Goal: Task Accomplishment & Management: Manage account settings

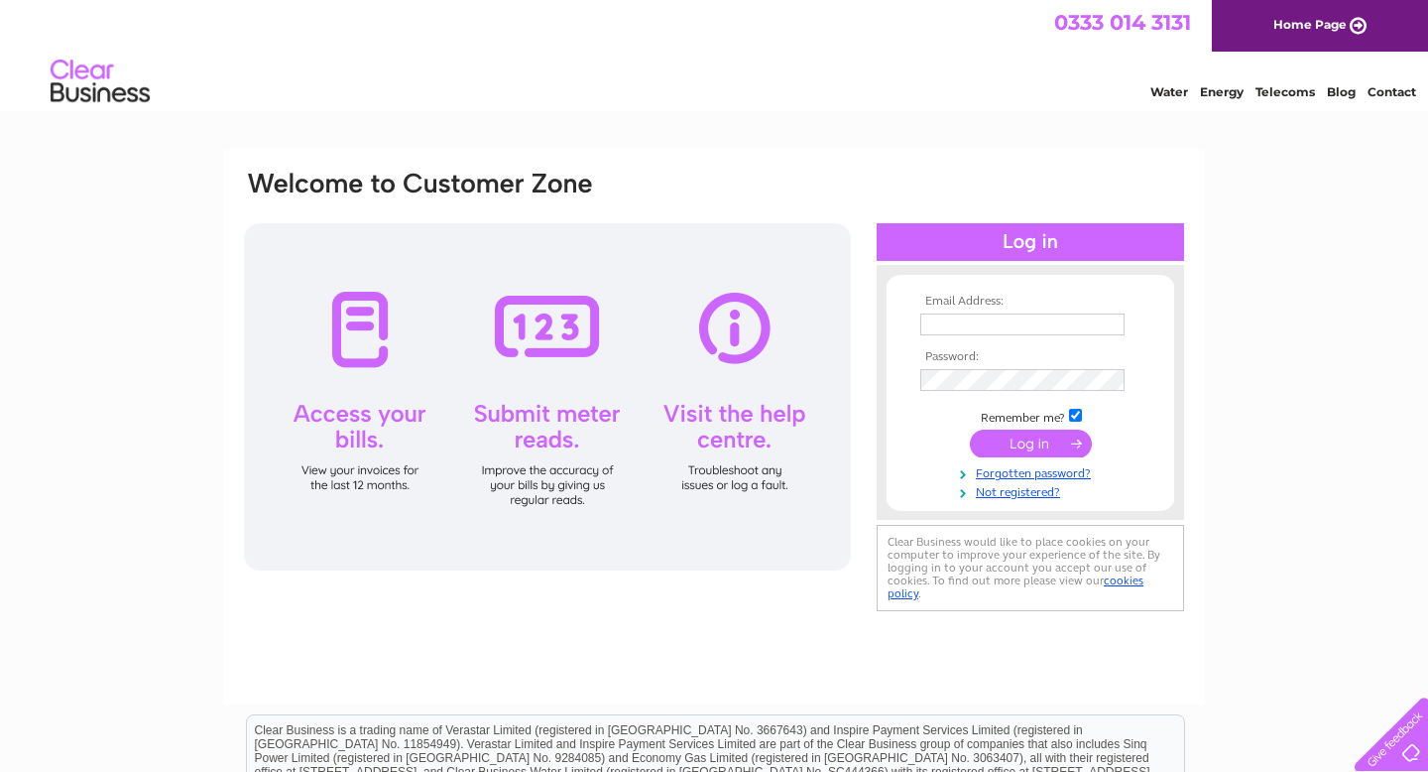
type input "Kevin@kevincuthbert.com"
click at [1033, 439] on input "submit" at bounding box center [1031, 444] width 122 height 28
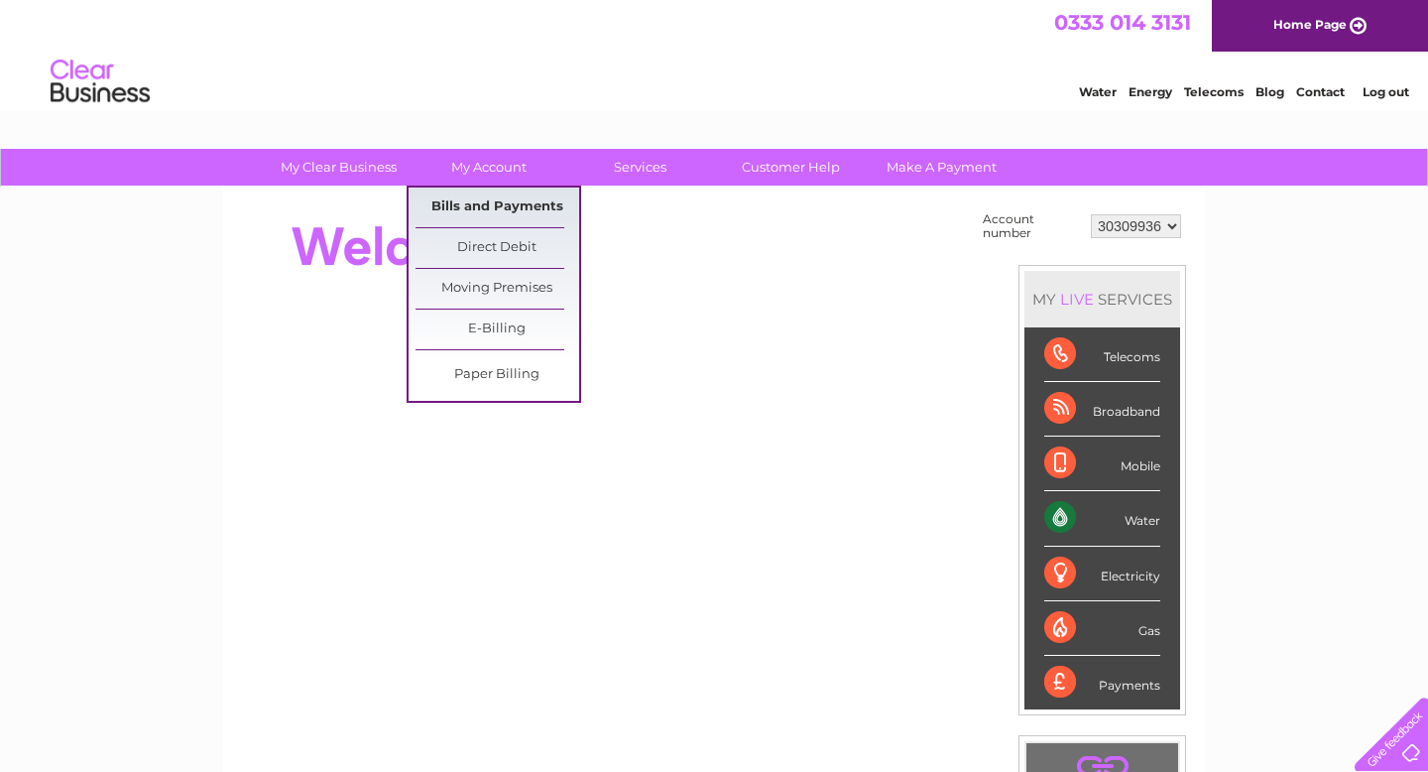
click at [480, 192] on link "Bills and Payments" at bounding box center [498, 207] width 164 height 40
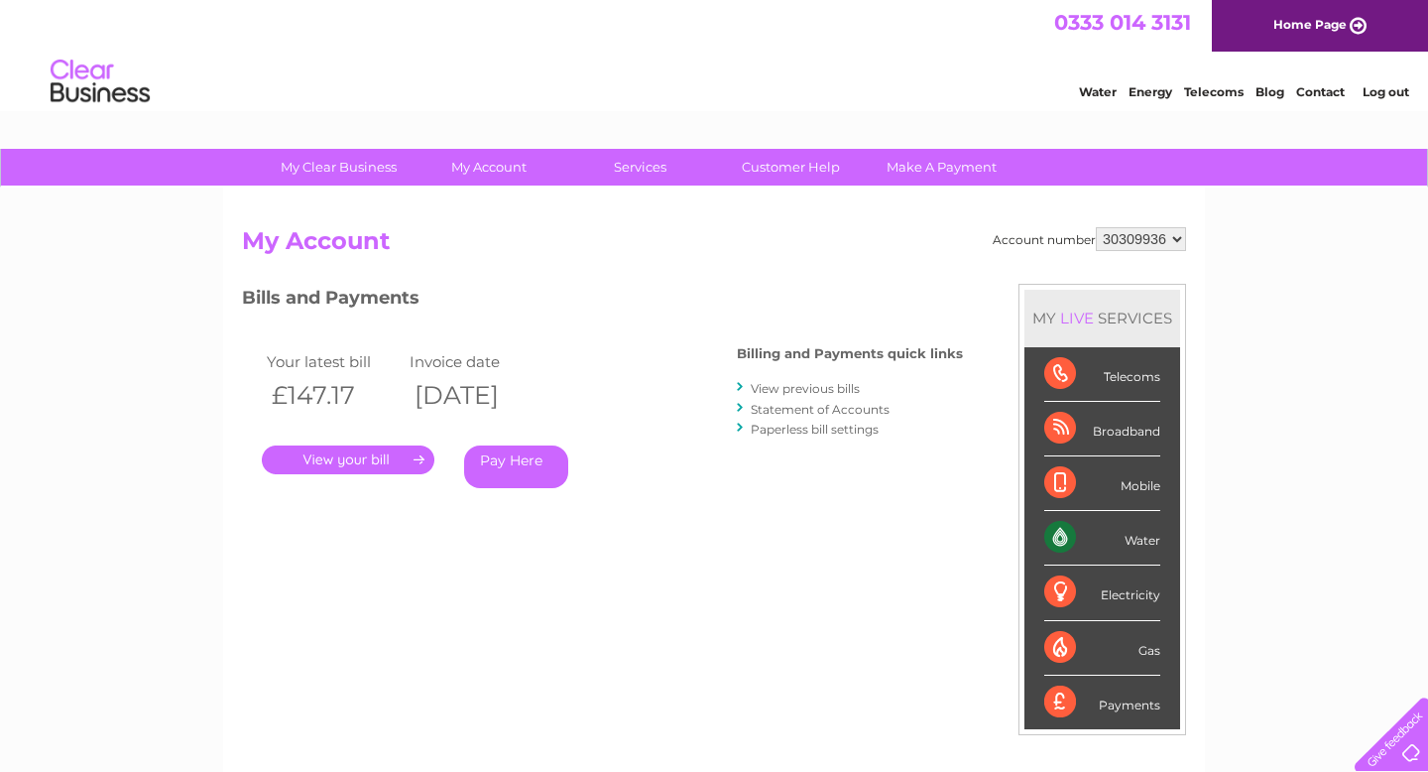
click at [392, 466] on link "." at bounding box center [348, 459] width 173 height 29
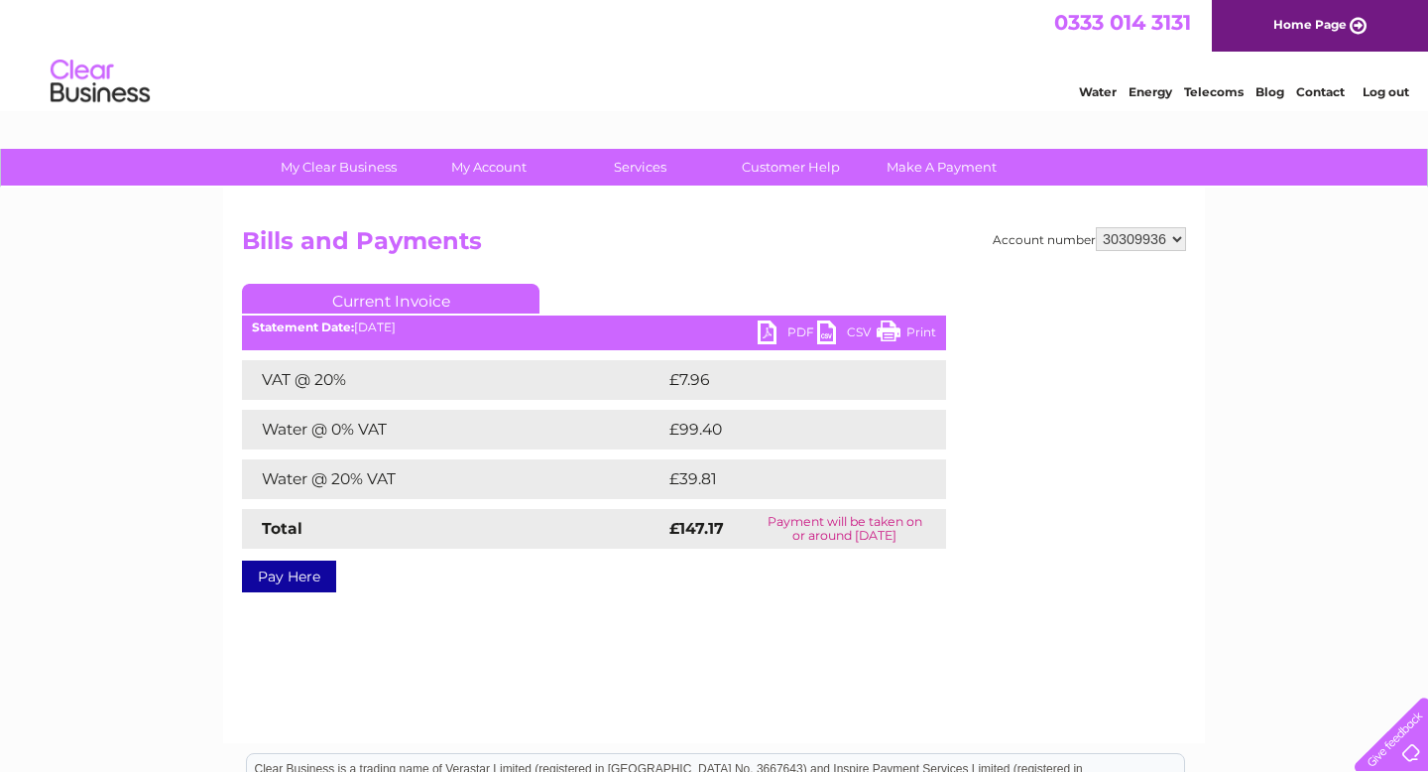
click at [803, 331] on link "PDF" at bounding box center [788, 334] width 60 height 29
click at [1352, 399] on div "My Clear Business Login Details My Details My Preferences Link Account My Accou…" at bounding box center [714, 615] width 1428 height 933
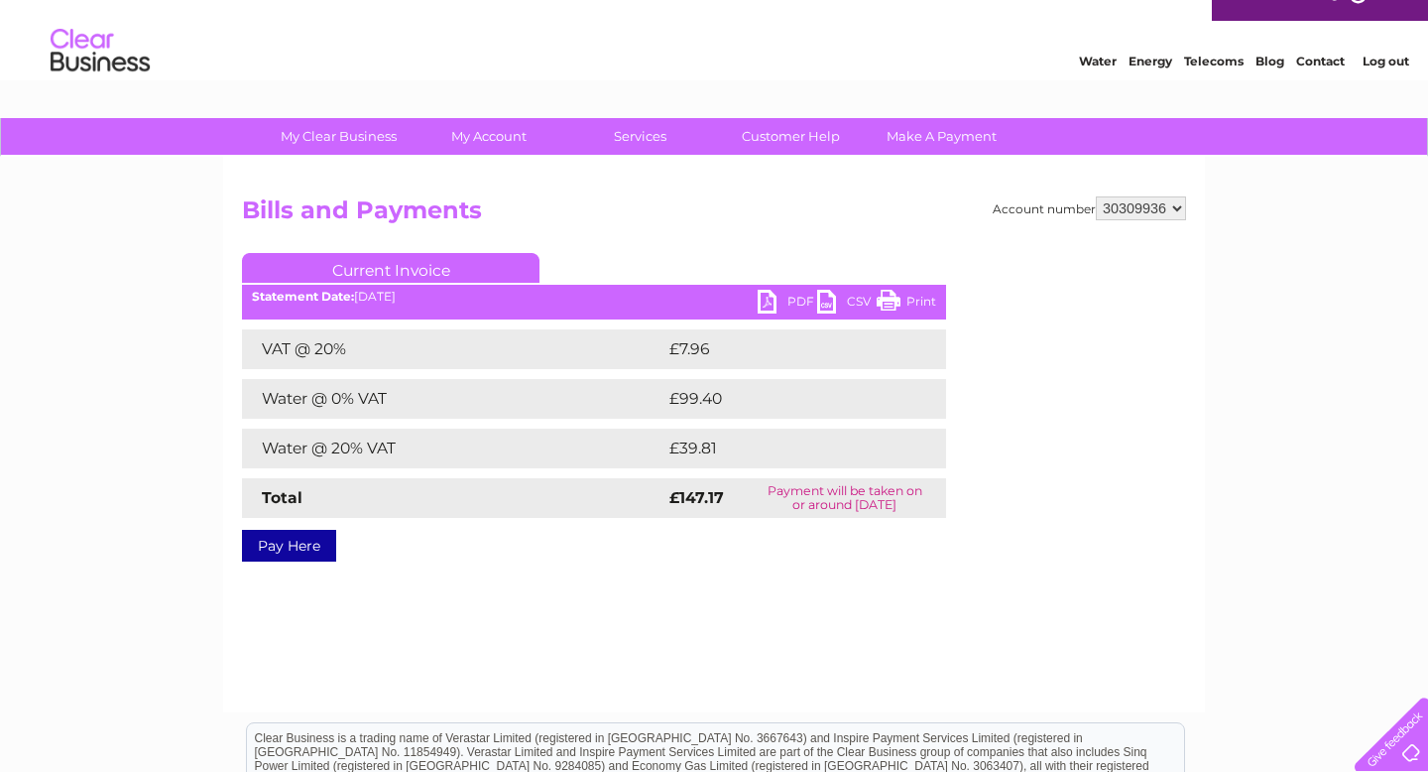
scroll to position [20, 0]
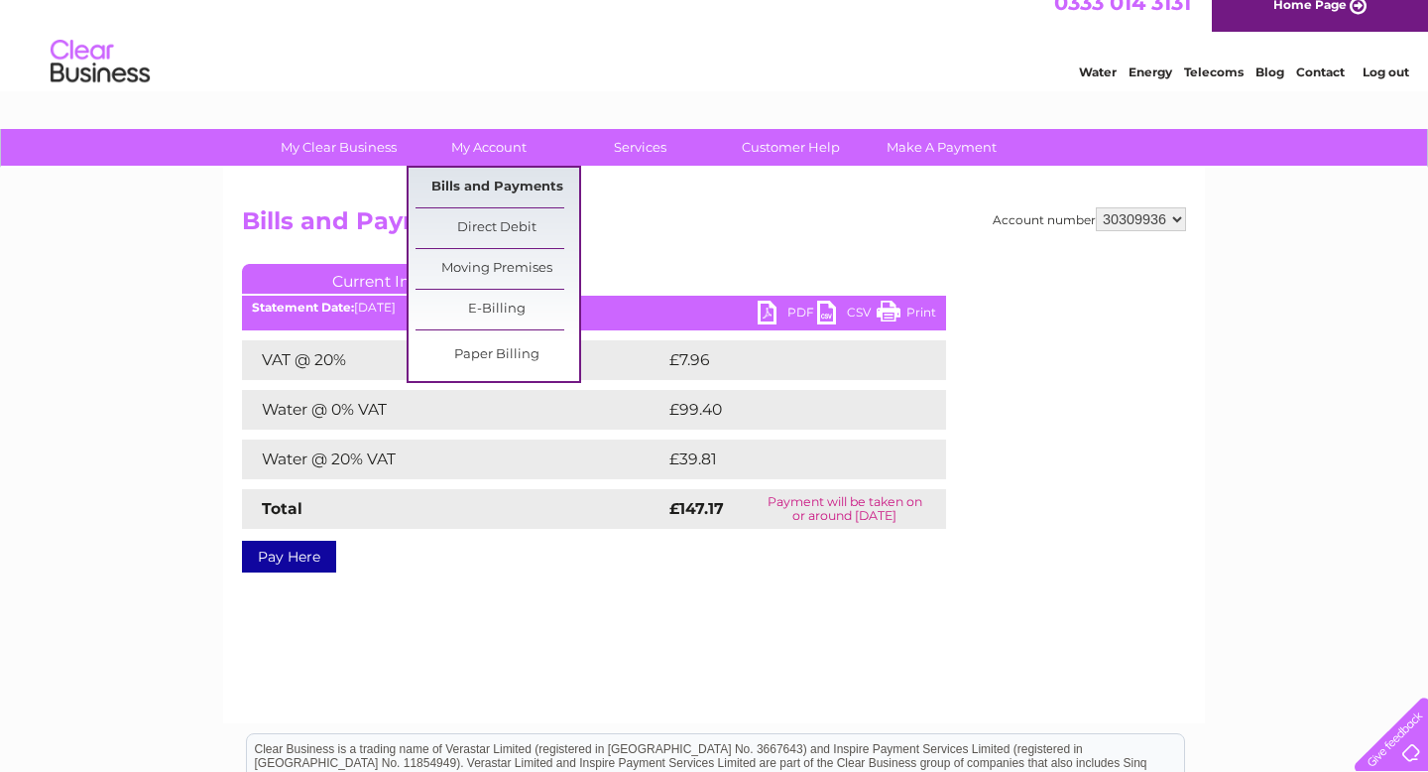
click at [508, 178] on link "Bills and Payments" at bounding box center [498, 188] width 164 height 40
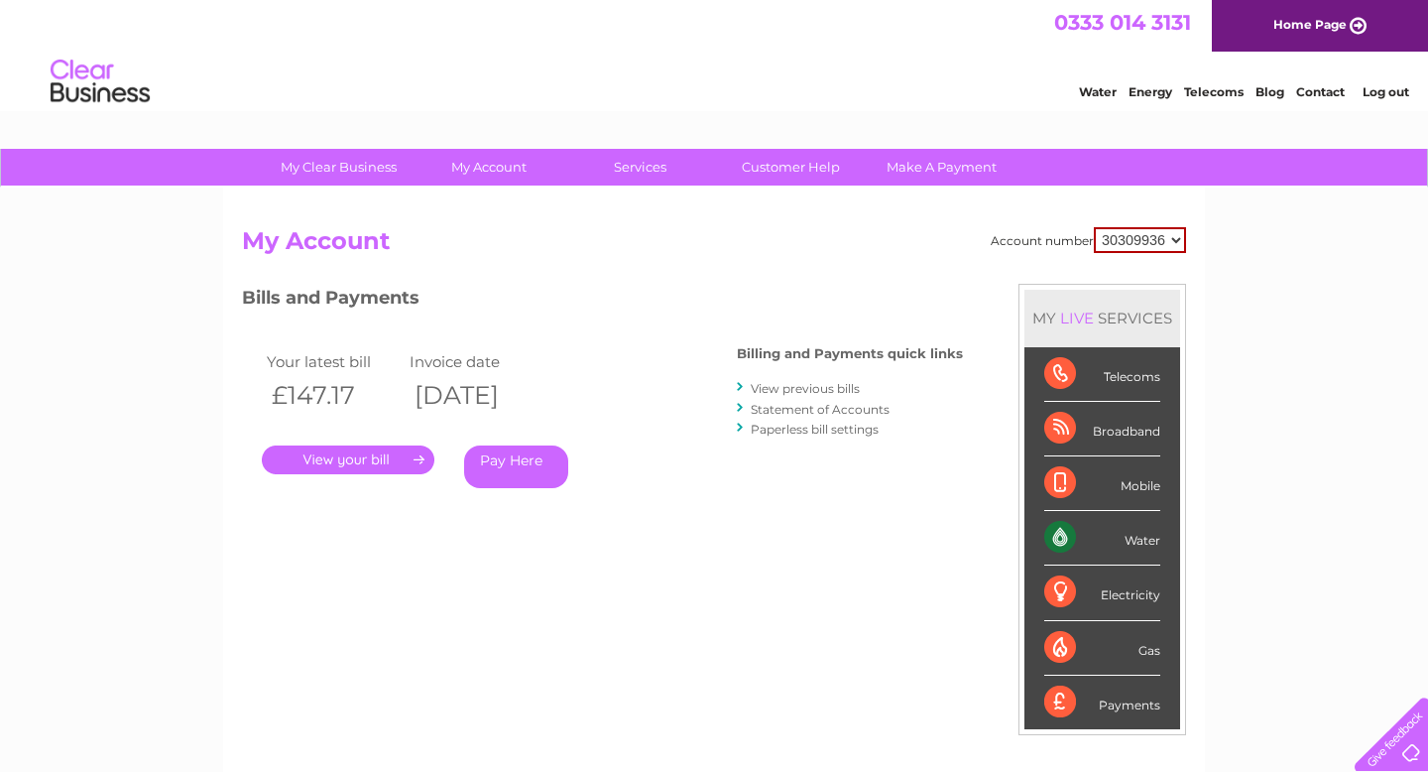
click at [832, 387] on link "View previous bills" at bounding box center [805, 388] width 109 height 15
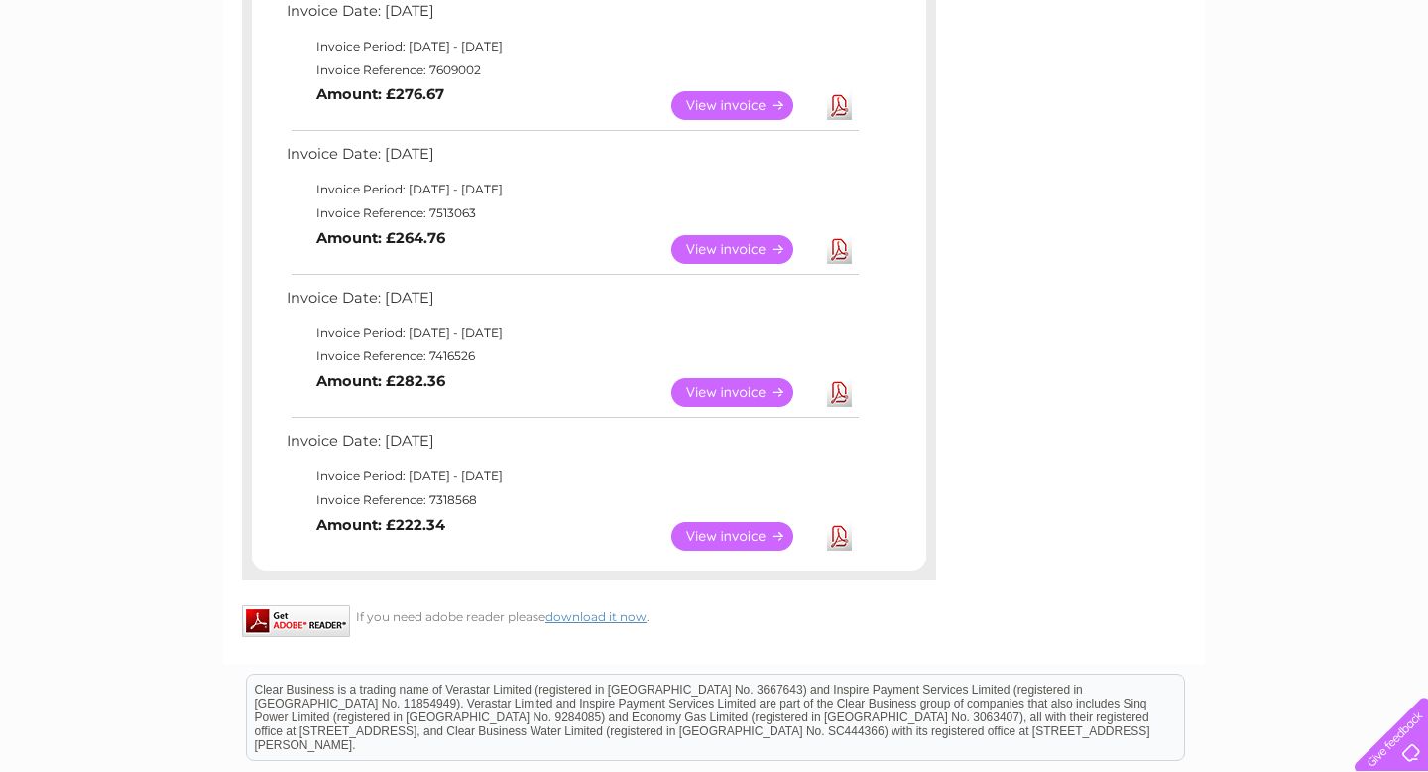
scroll to position [1270, 0]
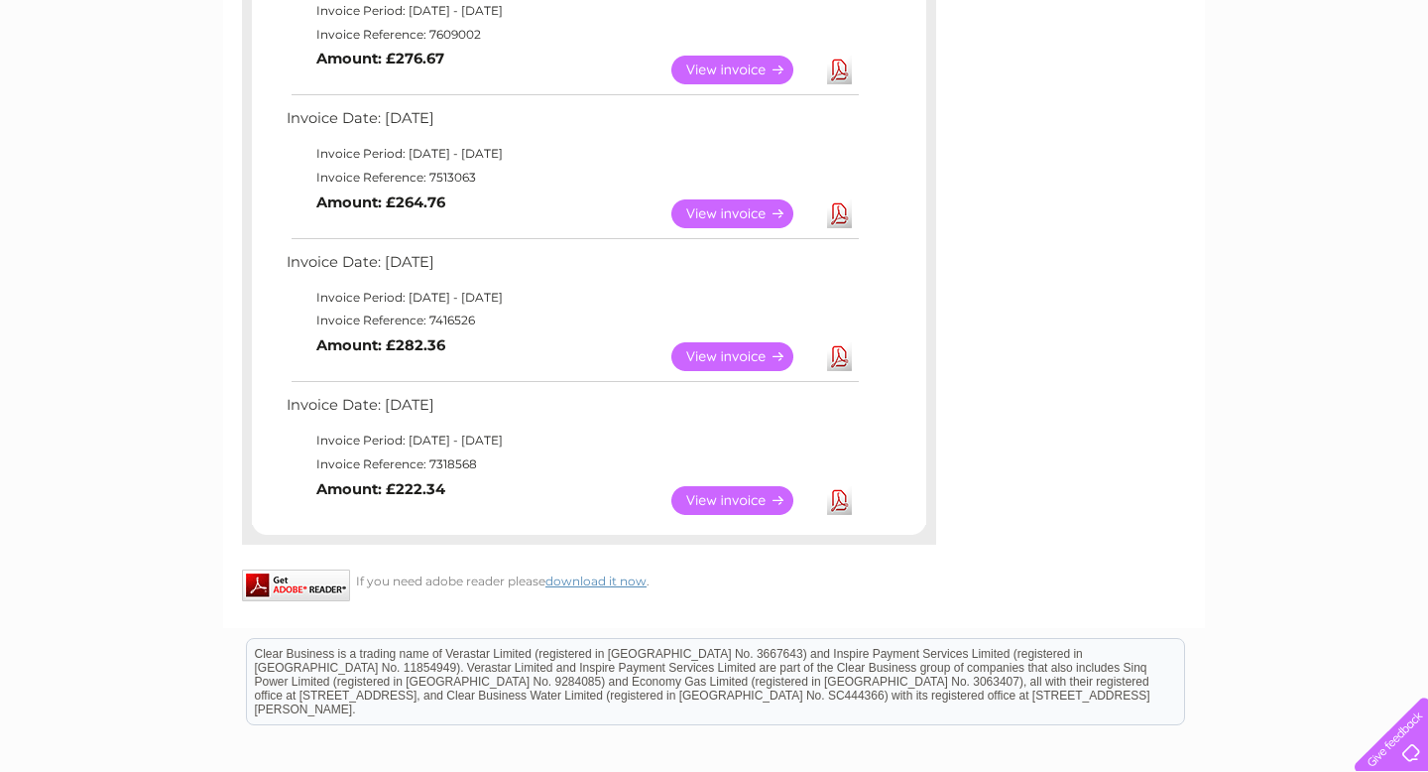
click at [743, 497] on link "View" at bounding box center [745, 500] width 146 height 29
